Goal: Navigation & Orientation: Find specific page/section

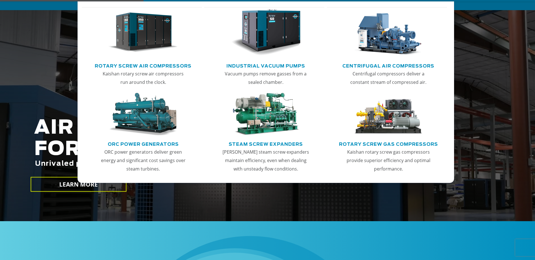
scroll to position [56, 0]
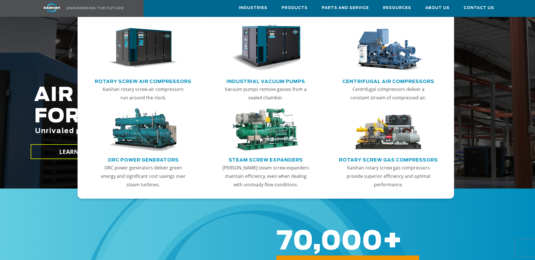
click at [184, 82] on link "Rotary Screw Air Compressors" at bounding box center [143, 81] width 97 height 8
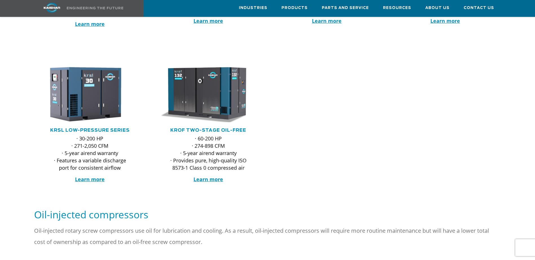
scroll to position [141, 0]
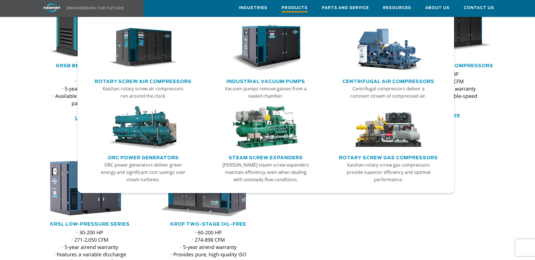
click at [297, 8] on span "Products" at bounding box center [294, 9] width 26 height 8
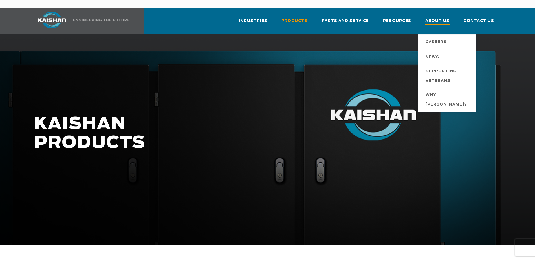
click at [439, 18] on span "About Us" at bounding box center [437, 22] width 24 height 8
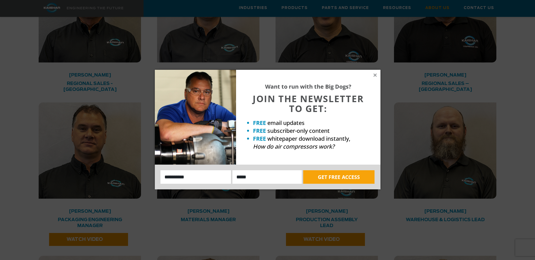
scroll to position [1099, 0]
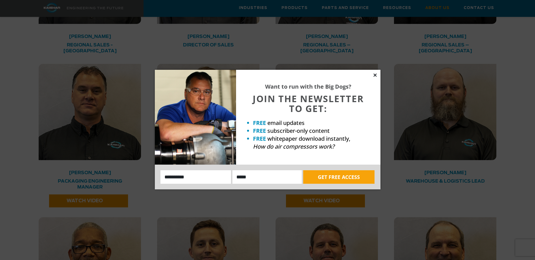
click at [374, 75] on icon at bounding box center [374, 75] width 3 height 3
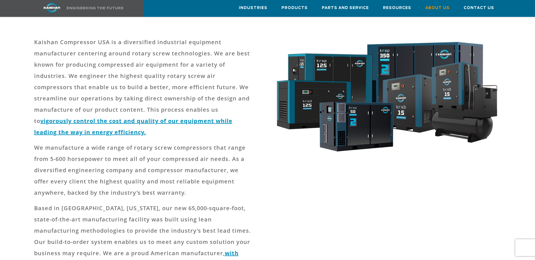
scroll to position [0, 0]
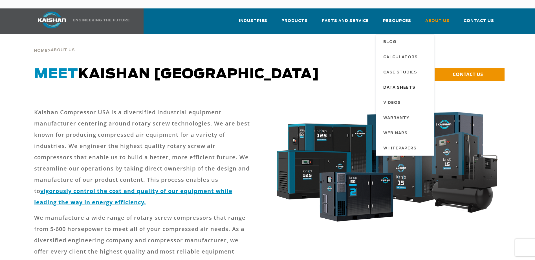
click at [404, 83] on span "Data Sheets" at bounding box center [399, 88] width 32 height 10
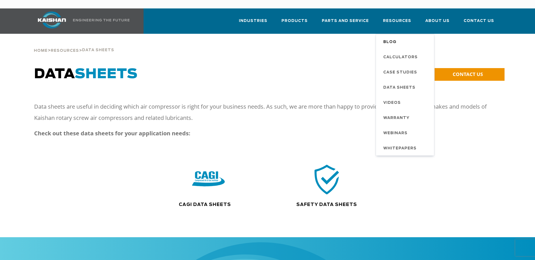
click at [393, 37] on span "Blog" at bounding box center [389, 42] width 13 height 10
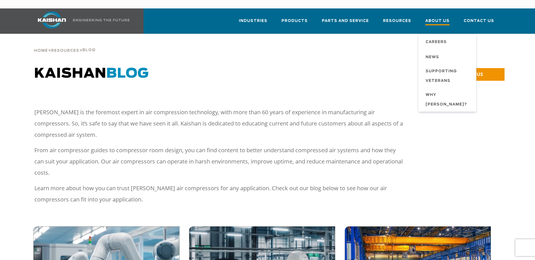
click at [431, 18] on span "About Us" at bounding box center [437, 22] width 24 height 8
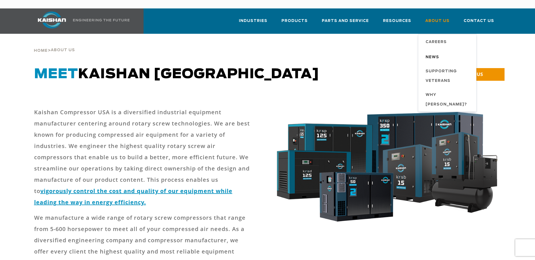
click at [425, 49] on link "News" at bounding box center [448, 56] width 56 height 15
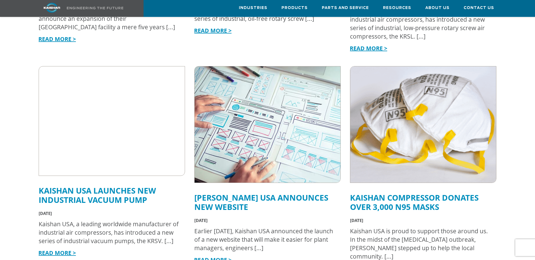
scroll to position [282, 0]
